Goal: Task Accomplishment & Management: Complete application form

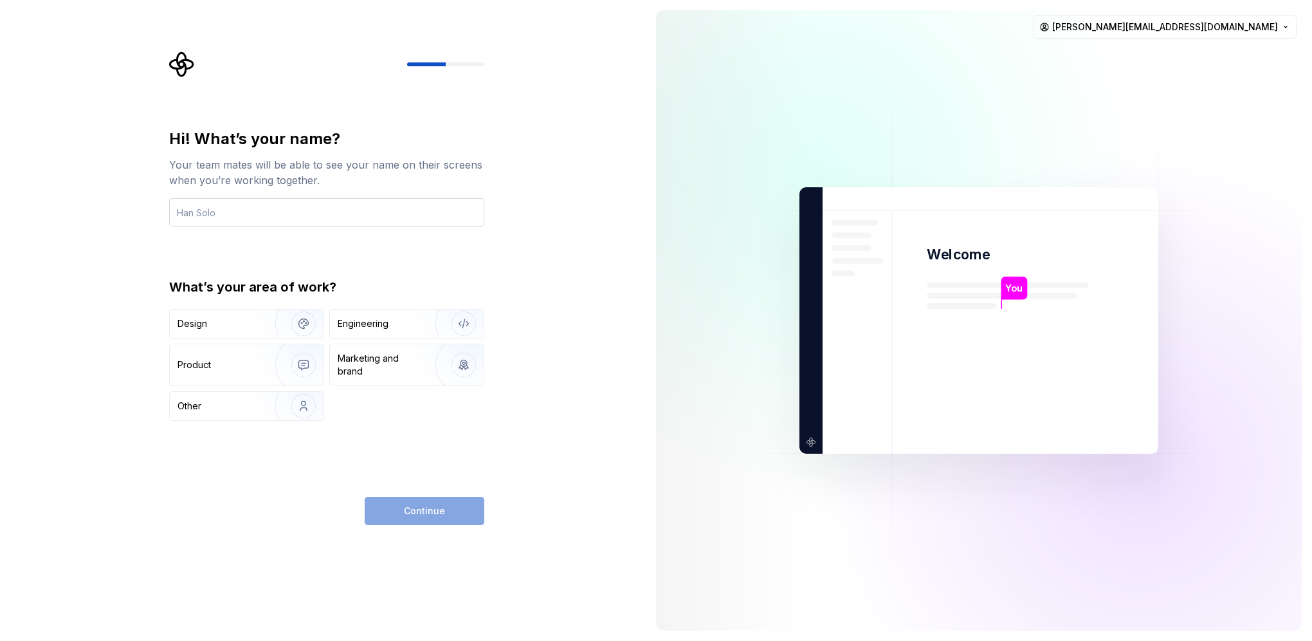
click at [314, 210] on input "text" at bounding box center [326, 212] width 315 height 28
type input "[PERSON_NAME]"
click at [242, 409] on div "Other" at bounding box center [215, 406] width 75 height 13
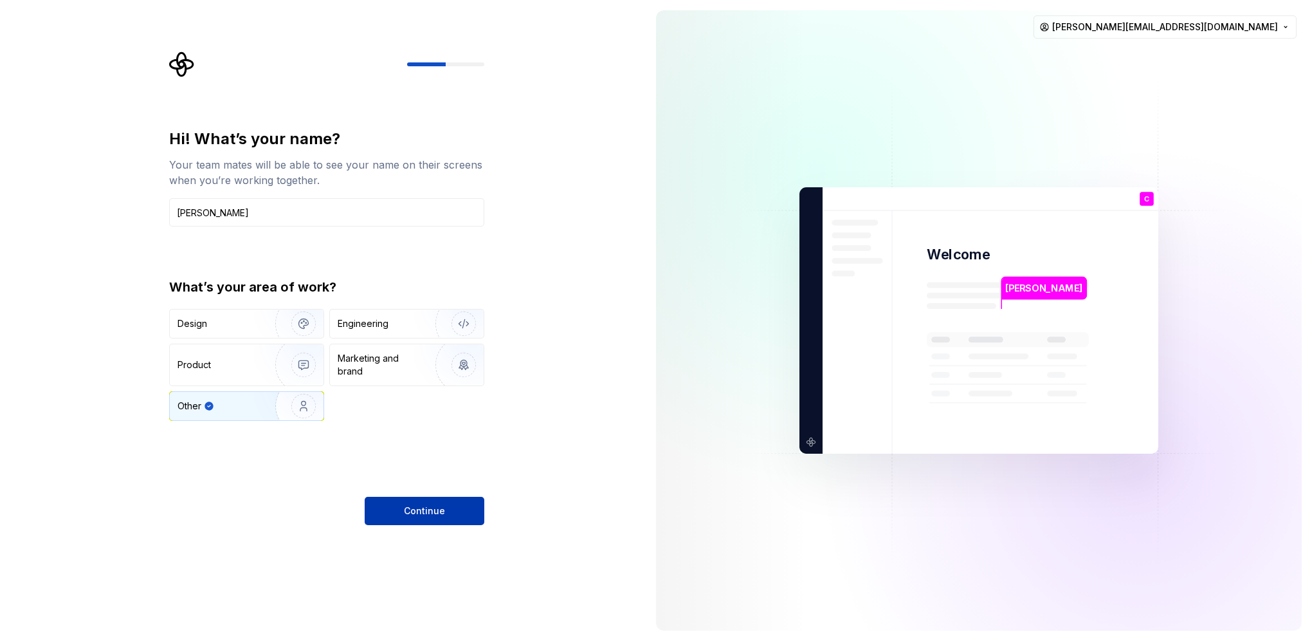
click at [420, 506] on span "Continue" at bounding box center [424, 510] width 41 height 13
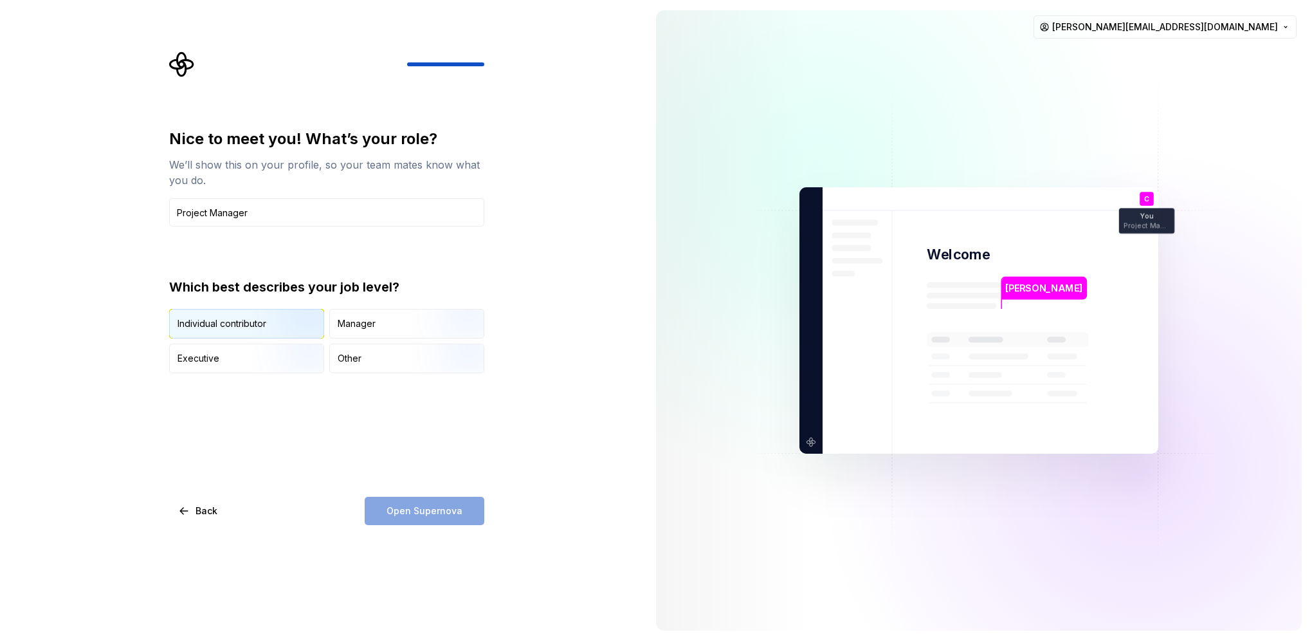
type input "Project Manager"
click at [250, 329] on div "Individual contributor" at bounding box center [247, 323] width 154 height 28
click at [398, 515] on span "Open Supernova" at bounding box center [425, 510] width 76 height 13
